Goal: Information Seeking & Learning: Learn about a topic

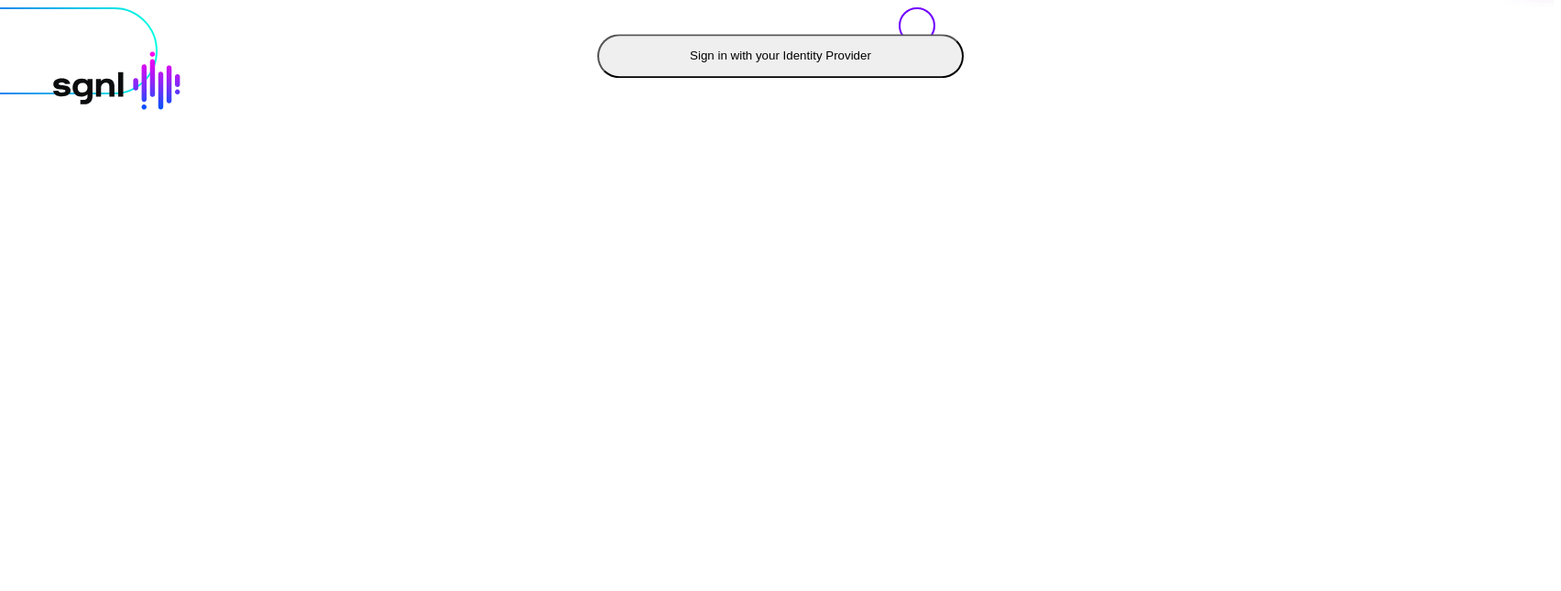
click at [597, 78] on button "Sign in with your Identity Provider" at bounding box center [780, 56] width 366 height 44
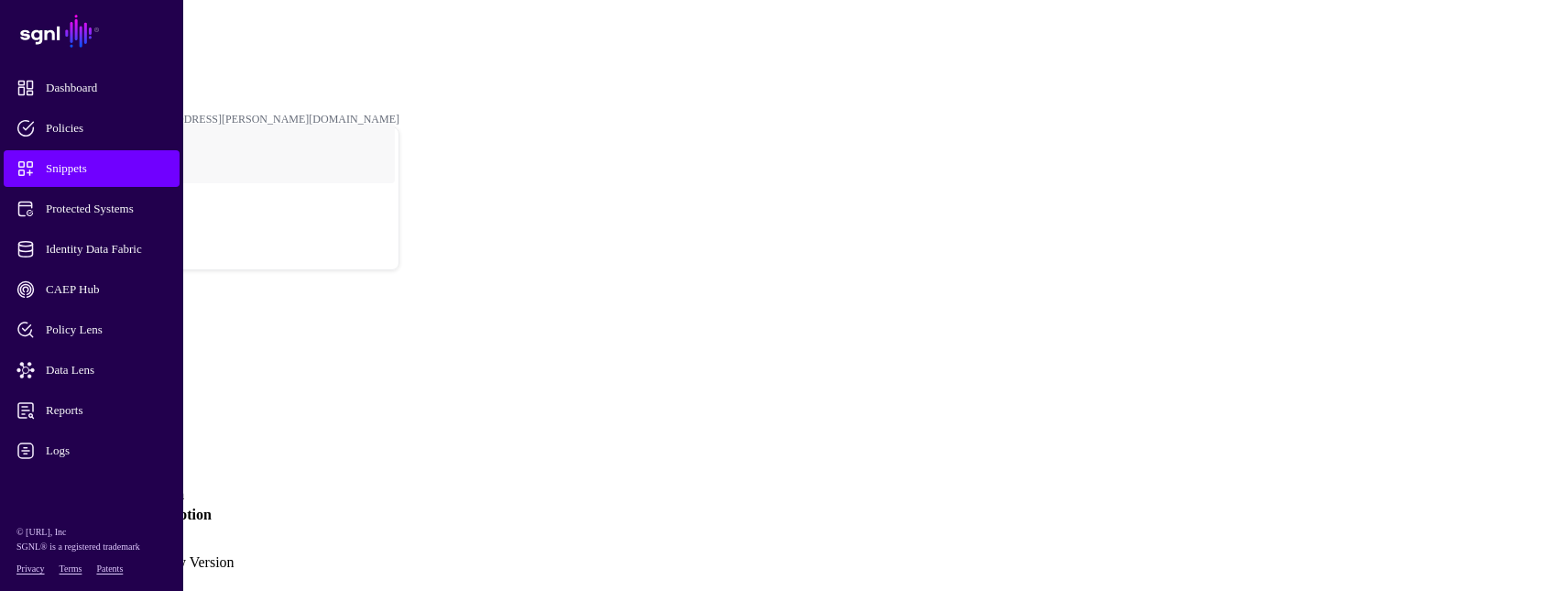
click at [111, 168] on span "Snippets" at bounding box center [106, 168] width 180 height 18
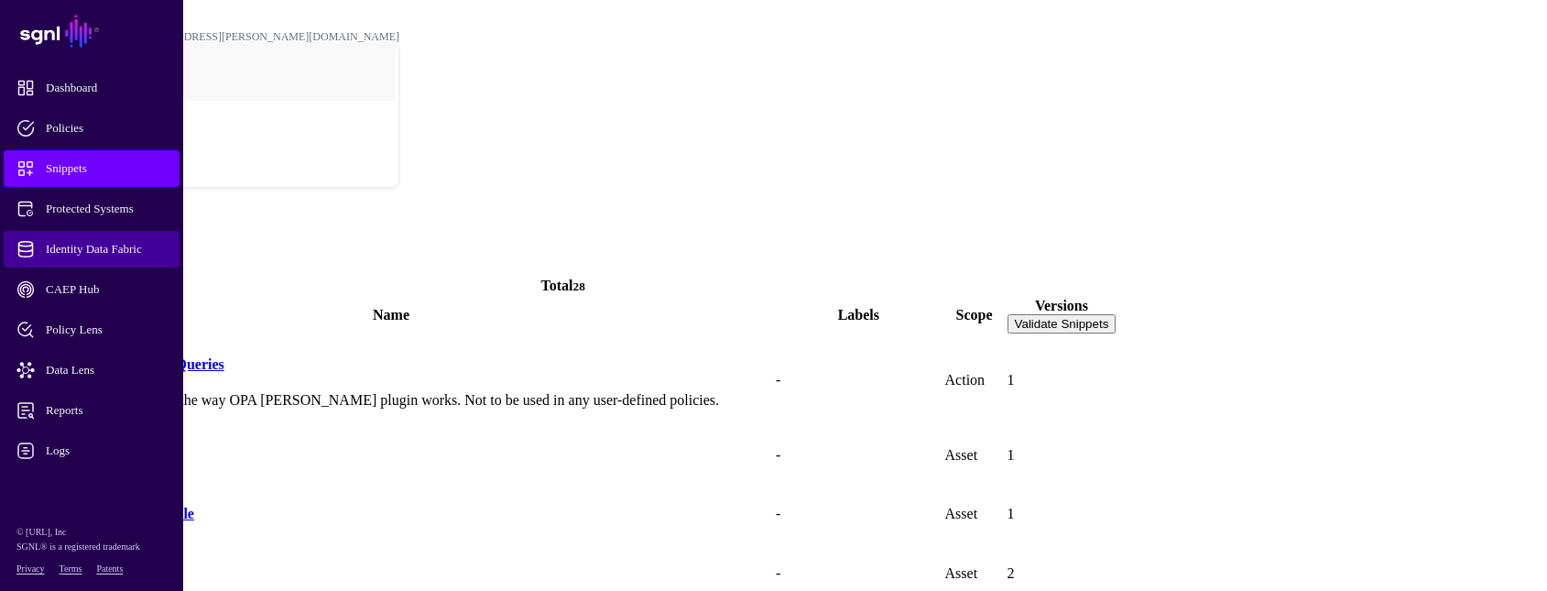
click at [149, 250] on span "Identity Data Fabric" at bounding box center [106, 249] width 180 height 18
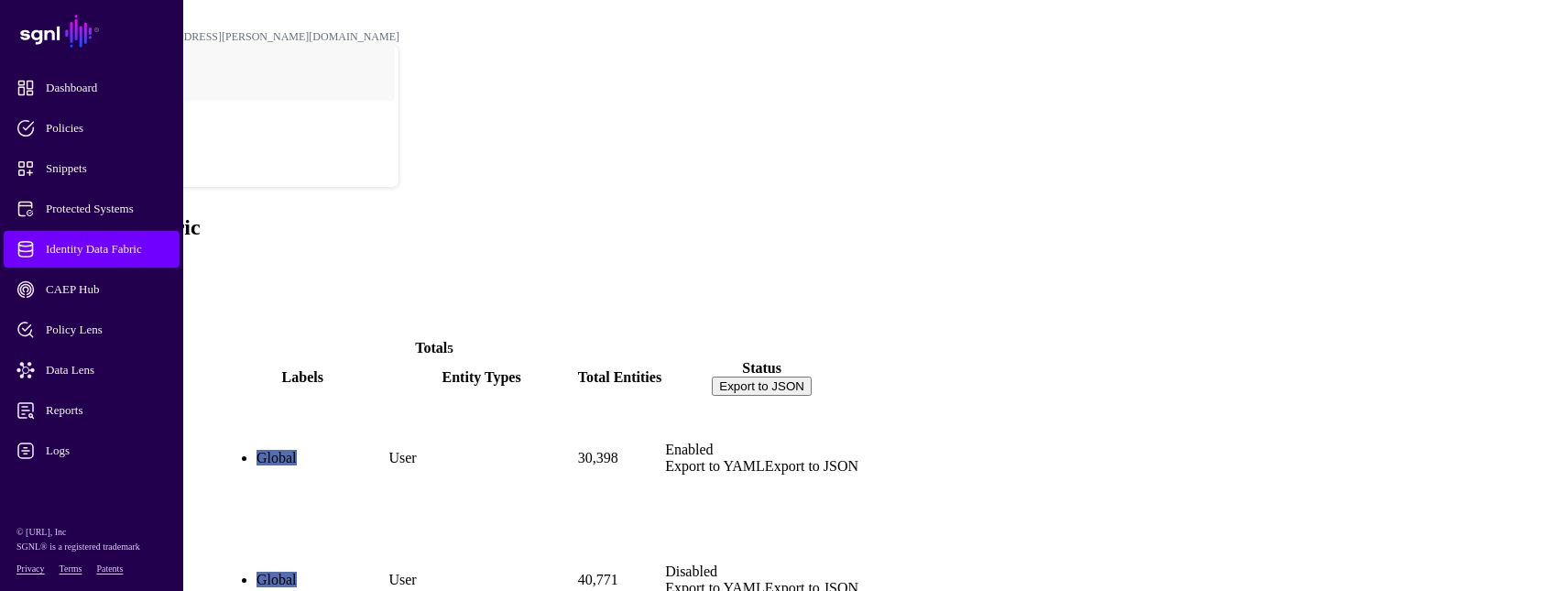
click at [110, 481] on link "ActiveDirectory" at bounding box center [60, 489] width 100 height 16
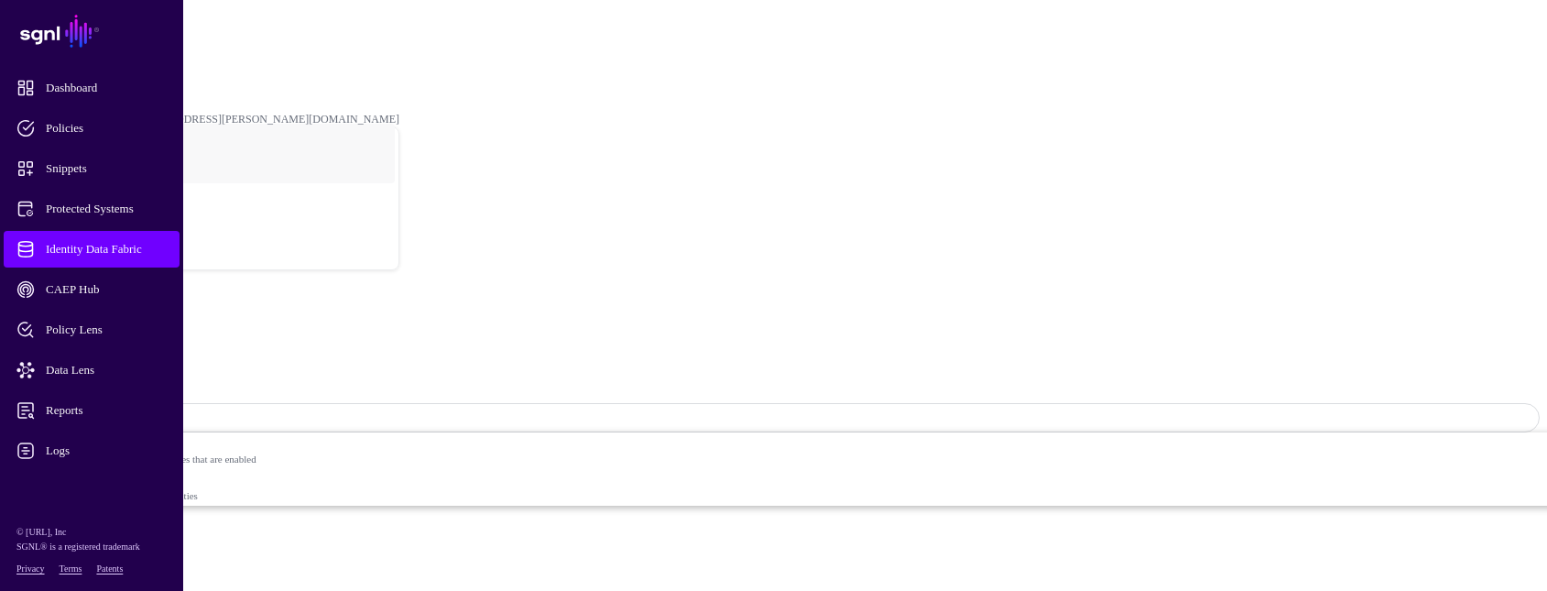
click at [89, 568] on link "Entities" at bounding box center [66, 576] width 45 height 16
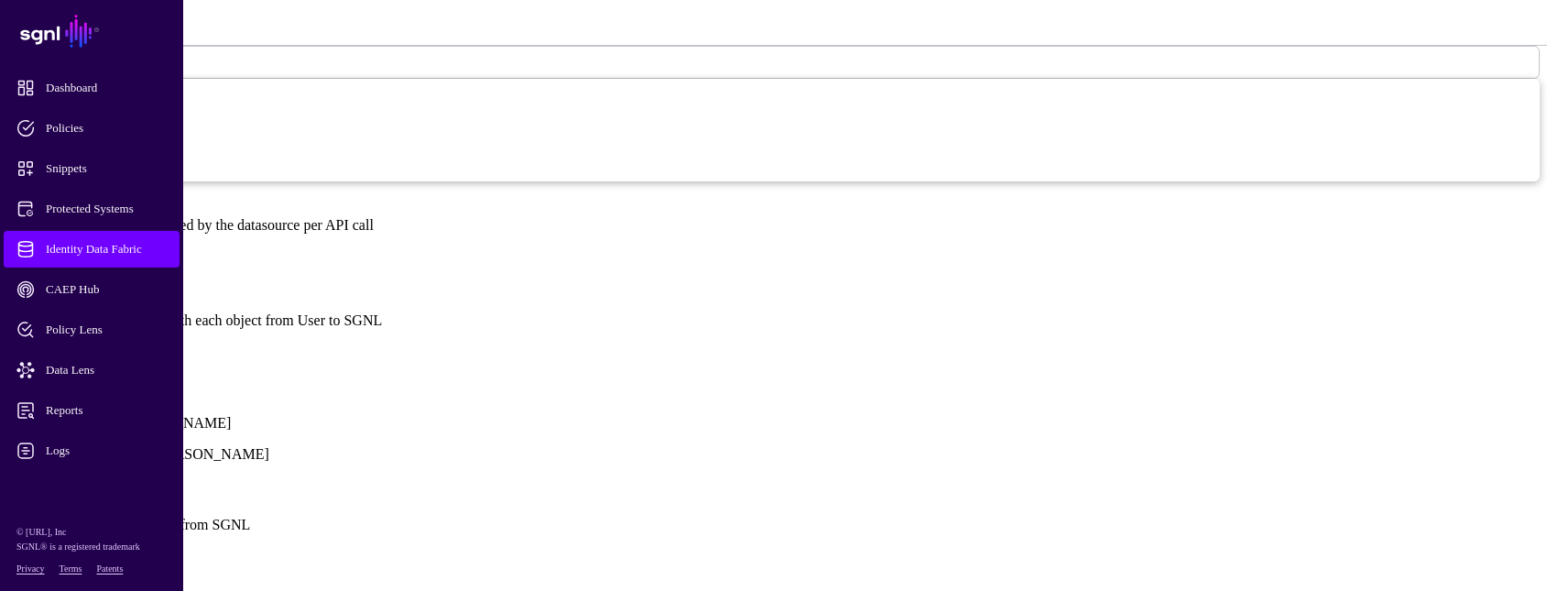
scroll to position [1374, 0]
click at [117, 343] on link "Show all attributes" at bounding box center [62, 351] width 110 height 16
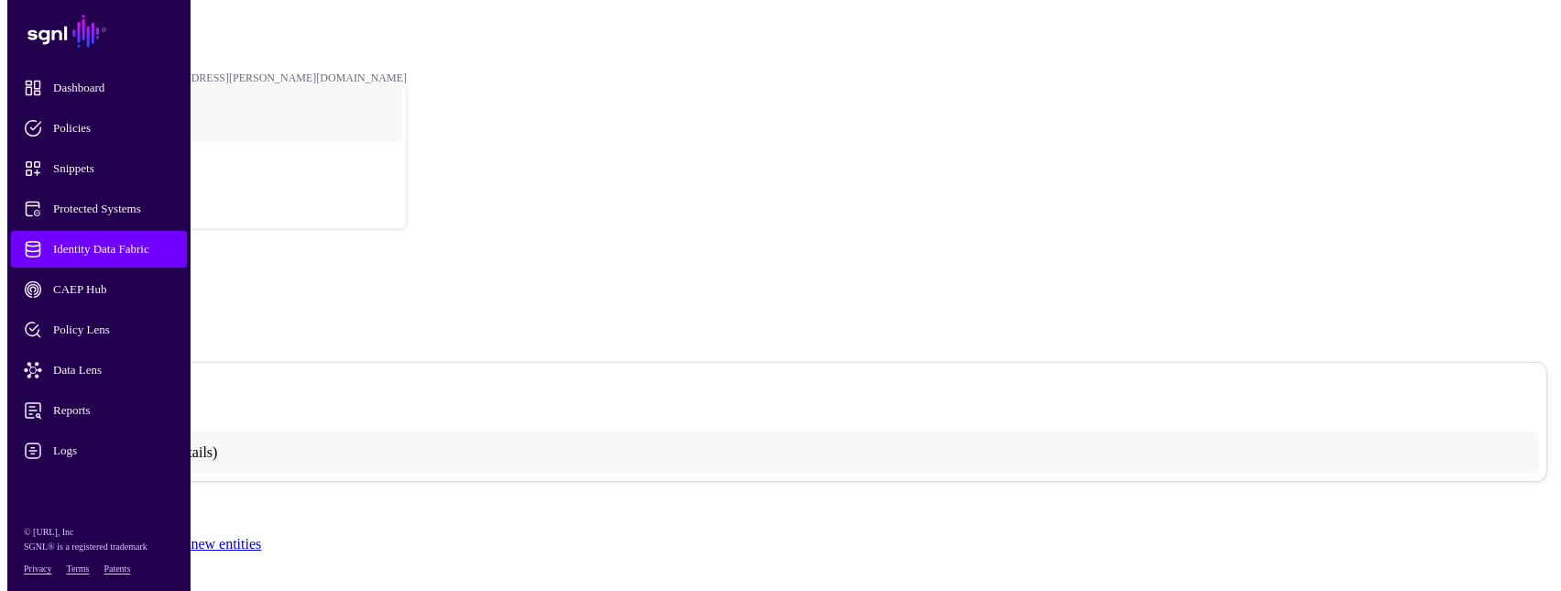
scroll to position [0, 0]
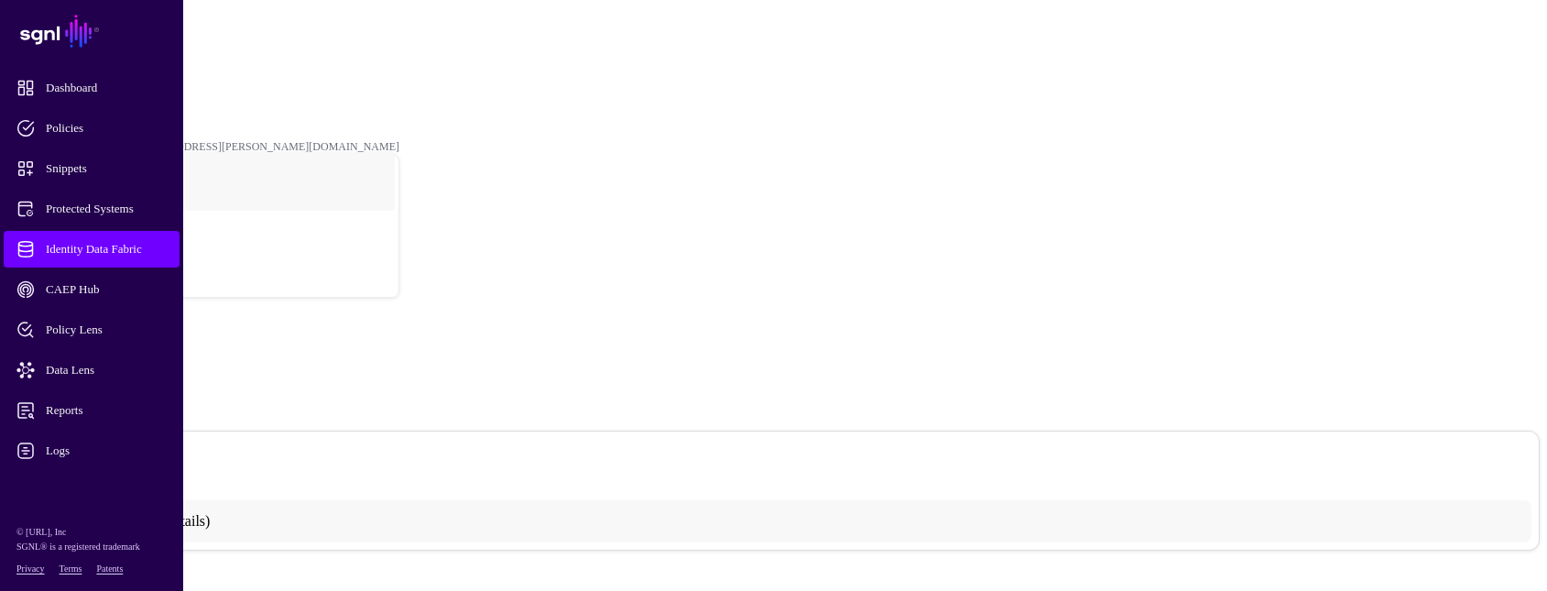
click at [109, 259] on link "Identity Data Fabric" at bounding box center [92, 249] width 176 height 37
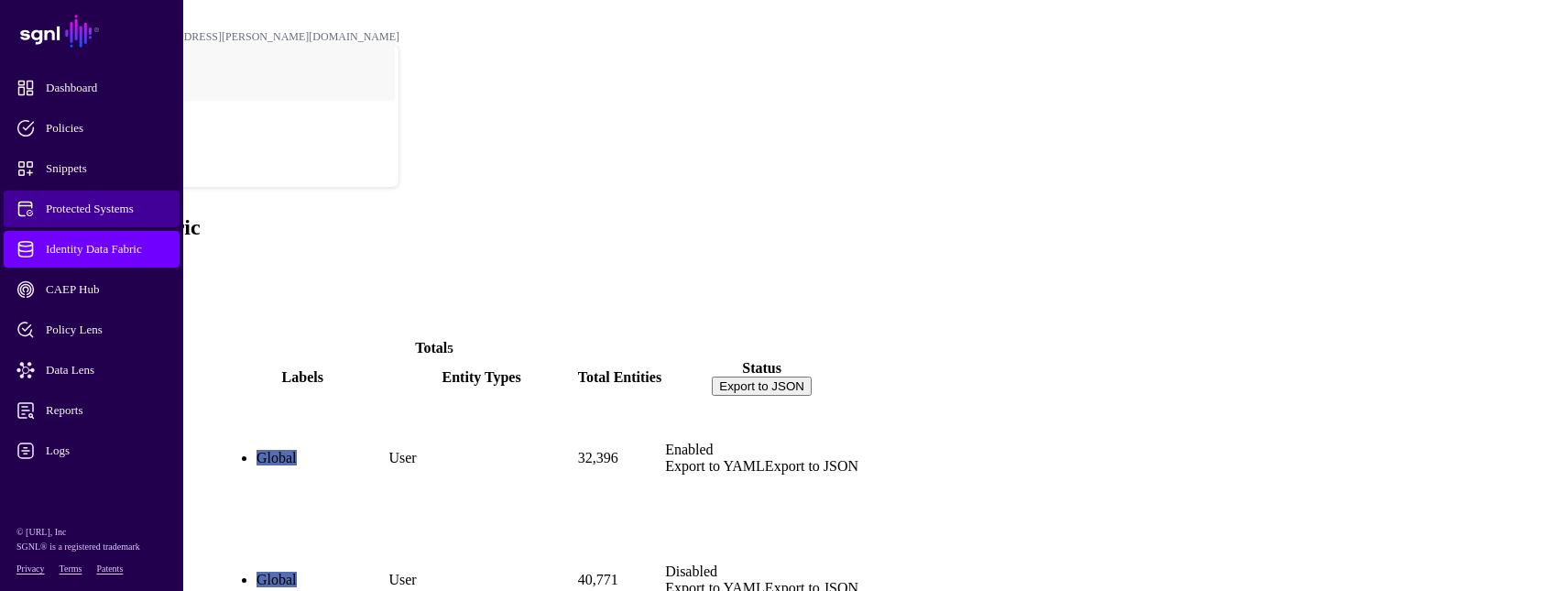
click at [89, 200] on span "Protected Systems" at bounding box center [106, 209] width 180 height 18
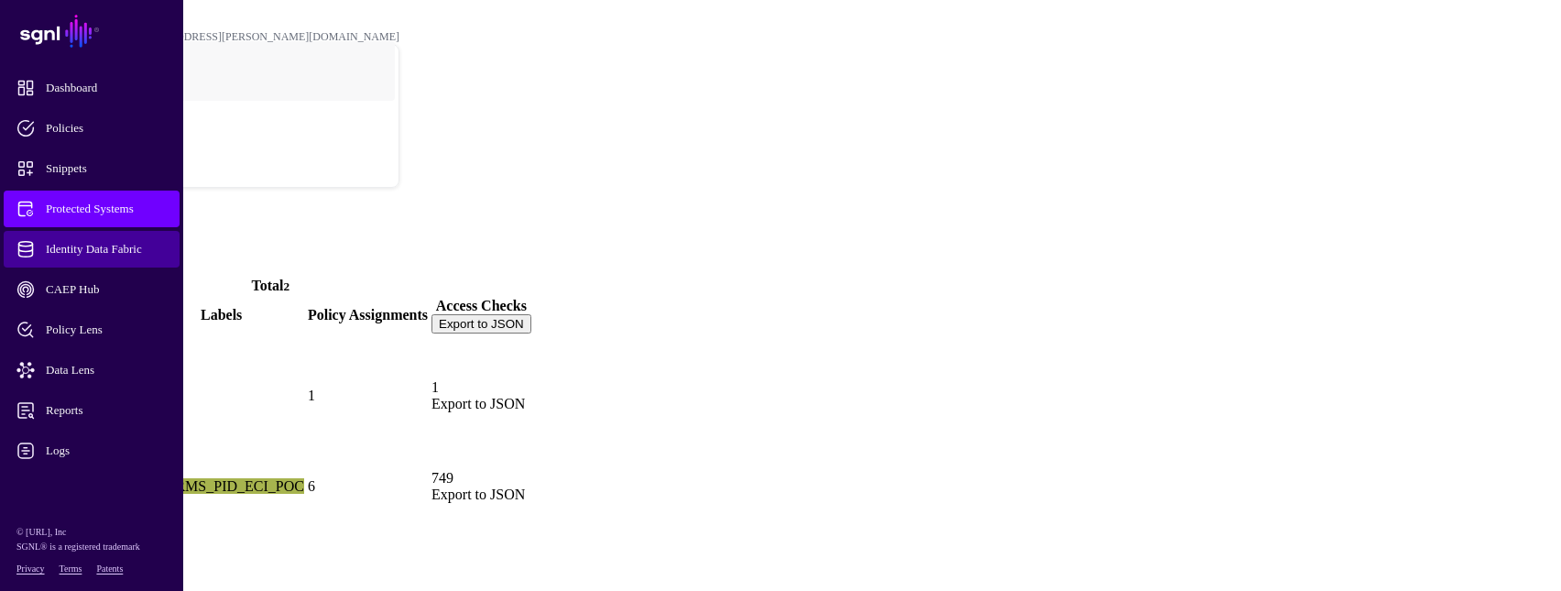
click at [88, 241] on span "Identity Data Fabric" at bounding box center [106, 249] width 180 height 18
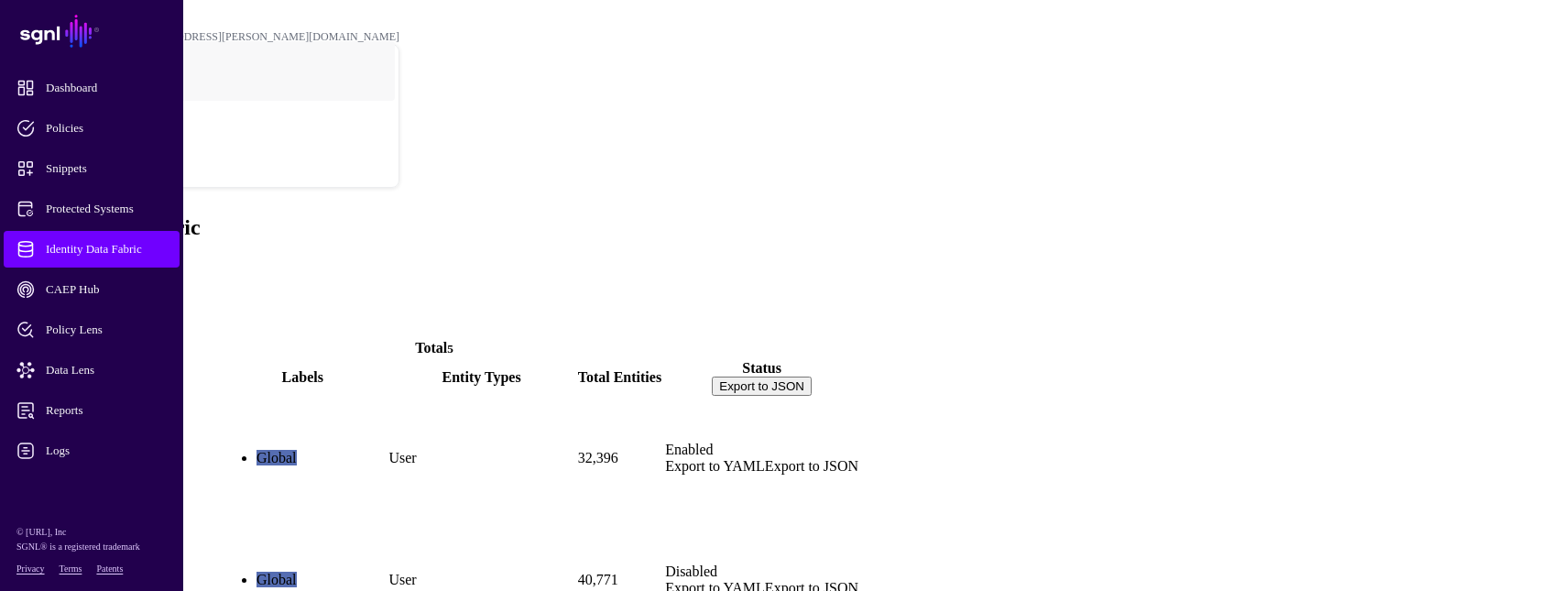
click at [72, 243] on span "Identity Data Fabric" at bounding box center [106, 249] width 180 height 18
click at [109, 197] on link "Protected Systems" at bounding box center [92, 208] width 176 height 37
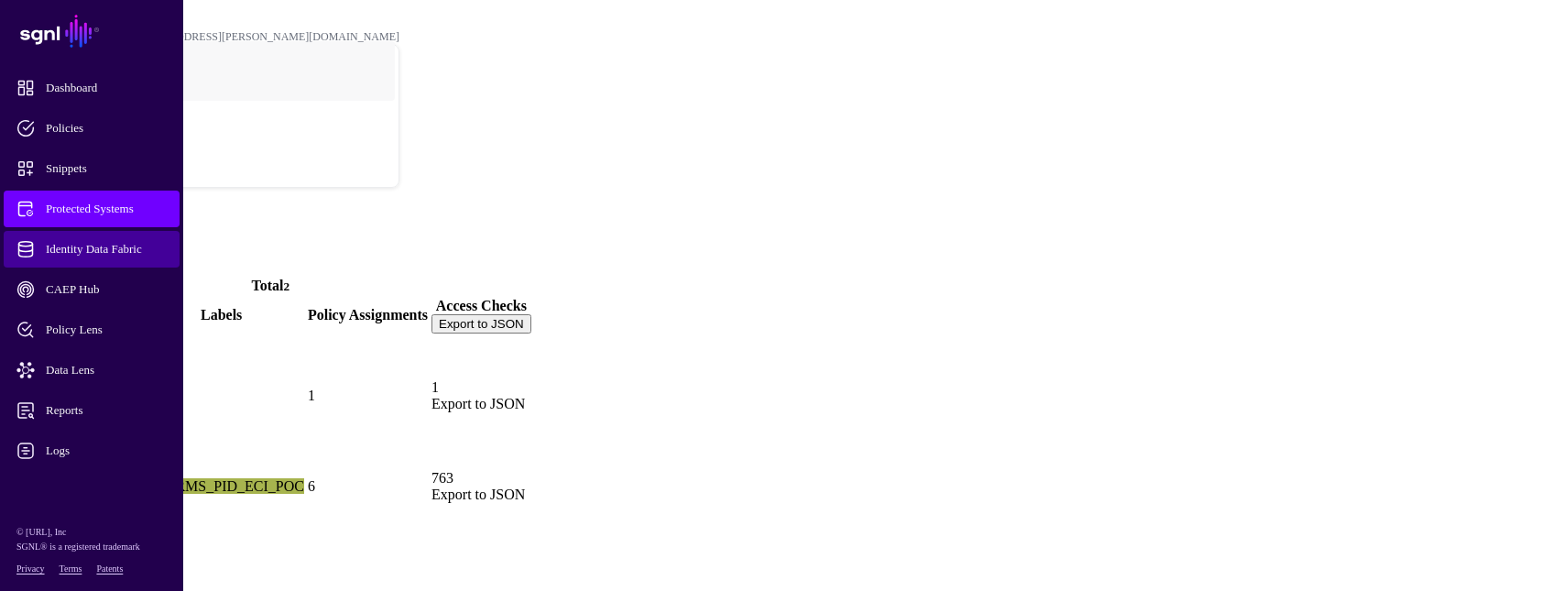
click at [118, 239] on link "Identity Data Fabric" at bounding box center [92, 249] width 176 height 37
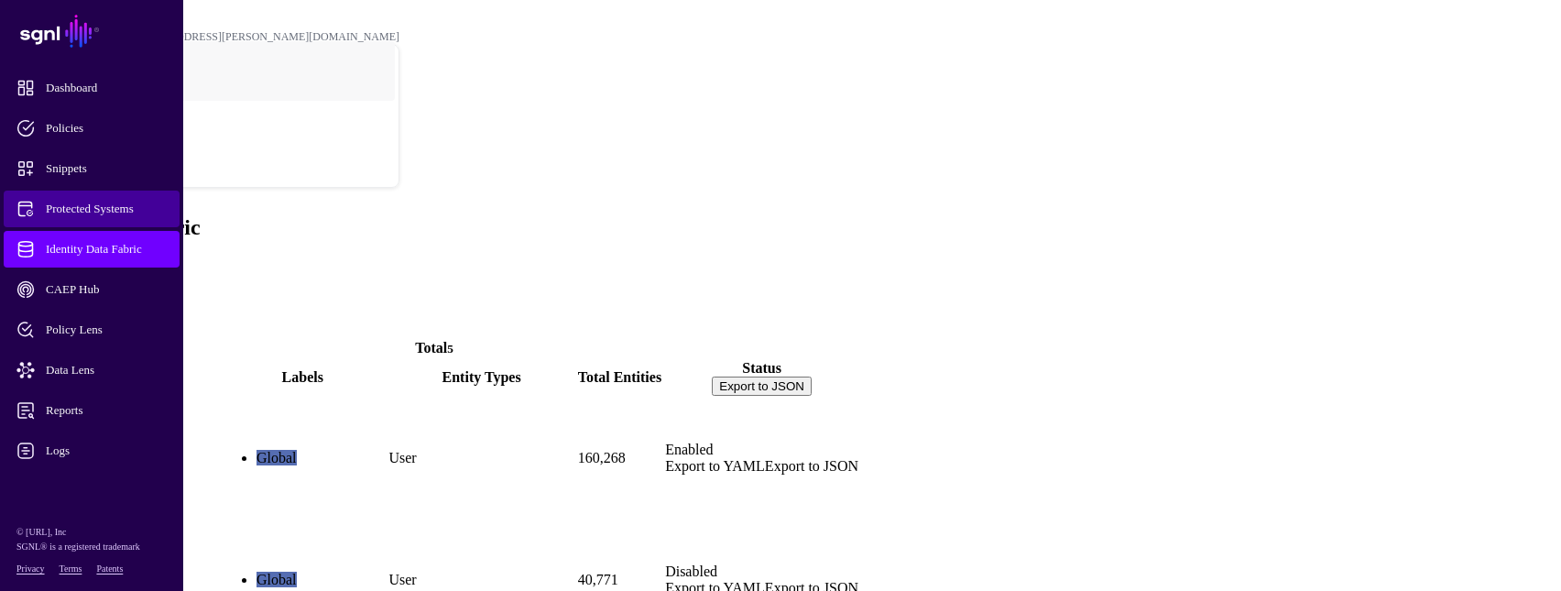
click at [69, 222] on link "Protected Systems" at bounding box center [92, 208] width 176 height 37
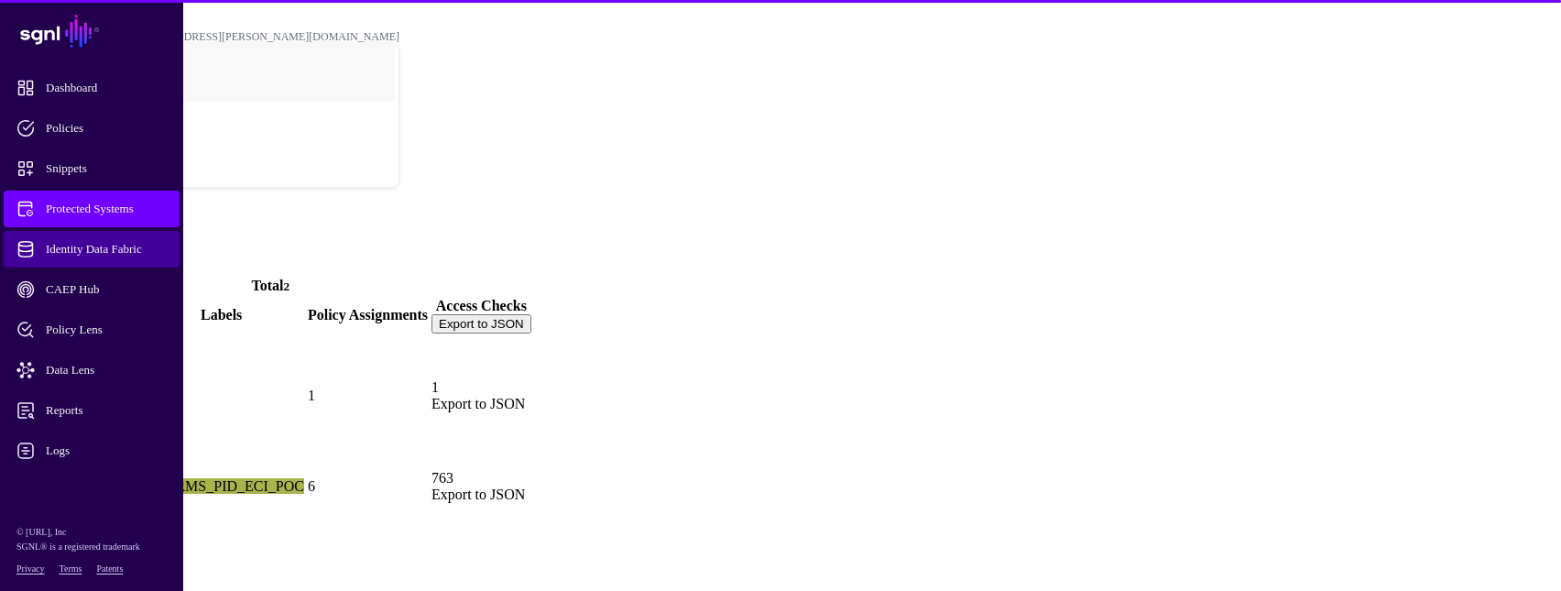
click at [69, 238] on link "Identity Data Fabric" at bounding box center [92, 249] width 176 height 37
